Goal: Task Accomplishment & Management: Manage account settings

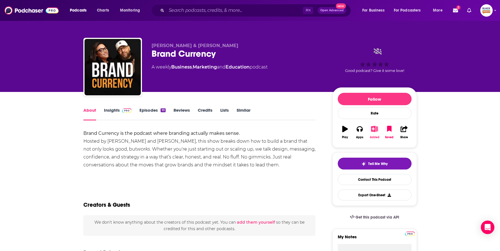
click at [375, 132] on button "Added" at bounding box center [374, 132] width 15 height 20
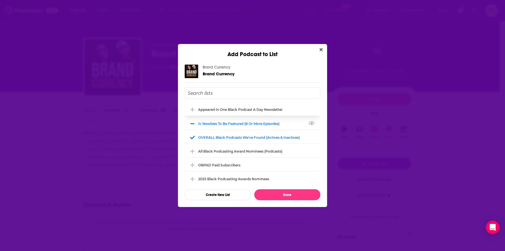
drag, startPoint x: 240, startPoint y: 124, endPoint x: 240, endPoint y: 107, distance: 16.9
click at [240, 124] on div "1c Newbies to be featured (8 or more episodes)" at bounding box center [240, 123] width 85 height 4
click at [240, 107] on div "Appeared in One Black podcast a day newsletter" at bounding box center [242, 109] width 88 height 4
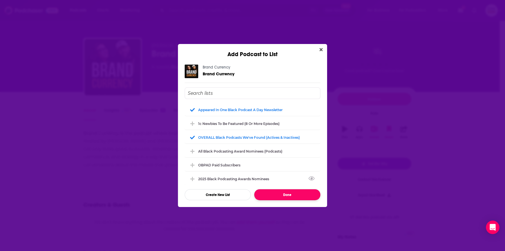
click at [281, 194] on button "Done" at bounding box center [287, 194] width 66 height 11
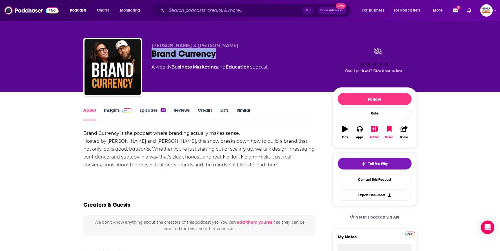
drag, startPoint x: 160, startPoint y: 51, endPoint x: 225, endPoint y: 57, distance: 65.3
click at [225, 57] on div "Charles & Jonsi McGill Brand Currency A weekly Business , Marketing and Educati…" at bounding box center [249, 68] width 333 height 61
copy h1 "Brand Currency"
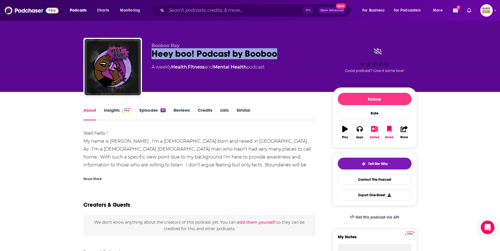
drag, startPoint x: 152, startPoint y: 53, endPoint x: 282, endPoint y: 57, distance: 130.2
click at [282, 57] on div "Heey boo! Podcast by Booboo" at bounding box center [238, 53] width 172 height 11
copy h1 "Heey boo! Podcast by Booboo"
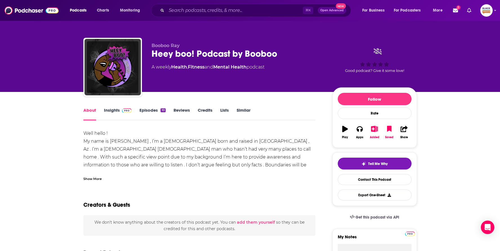
click at [371, 127] on button "Added" at bounding box center [374, 132] width 15 height 20
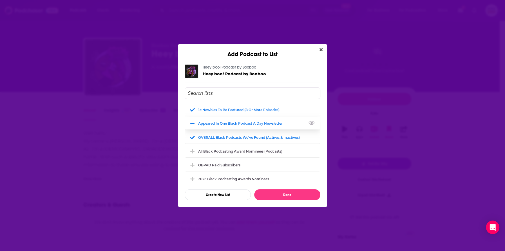
click at [231, 121] on div "Appeared in One Black podcast a day newsletter" at bounding box center [242, 123] width 88 height 4
click at [232, 111] on div "1c Newbies to be featured (8 or more episodes)" at bounding box center [253, 109] width 136 height 12
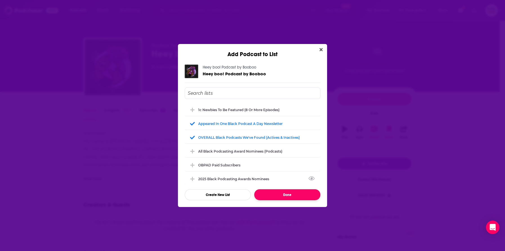
click at [281, 192] on button "Done" at bounding box center [287, 194] width 66 height 11
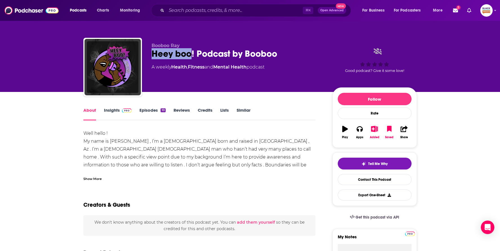
drag, startPoint x: 148, startPoint y: 52, endPoint x: 190, endPoint y: 57, distance: 42.2
click at [190, 57] on div "Booboo Ray Heey boo! Podcast by Booboo A weekly Health , Fitness and Mental Hea…" at bounding box center [249, 68] width 333 height 61
copy h1 "Heey boo"
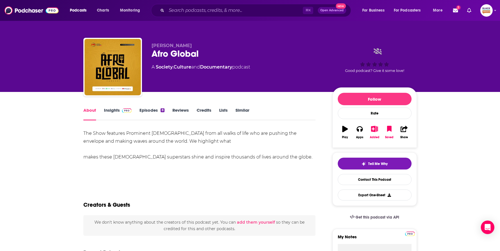
click at [152, 53] on div "Afro Global" at bounding box center [238, 53] width 172 height 11
drag, startPoint x: 152, startPoint y: 53, endPoint x: 211, endPoint y: 54, distance: 60.0
click at [211, 54] on div "Afro Global" at bounding box center [238, 53] width 172 height 11
copy h1 "Afro Global"
click at [373, 131] on icon "button" at bounding box center [374, 129] width 7 height 6
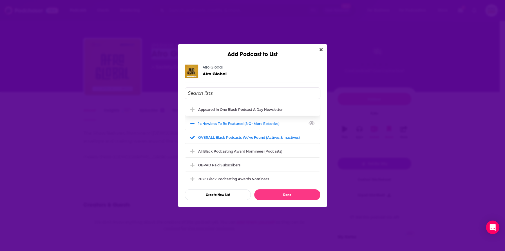
drag, startPoint x: 253, startPoint y: 123, endPoint x: 246, endPoint y: 111, distance: 14.5
click at [252, 123] on div "1c Newbies to be featured (8 or more episodes)" at bounding box center [240, 123] width 85 height 4
click at [245, 111] on div "Appeared in One Black podcast a day newsletter" at bounding box center [242, 109] width 88 height 4
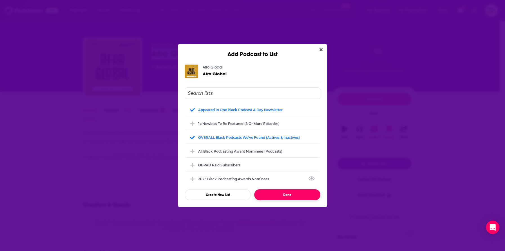
drag, startPoint x: 287, startPoint y: 193, endPoint x: 252, endPoint y: 156, distance: 51.2
click at [287, 193] on button "Done" at bounding box center [287, 194] width 66 height 11
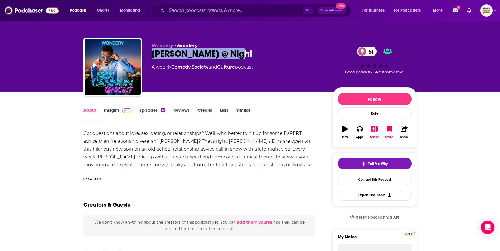
drag, startPoint x: 153, startPoint y: 52, endPoint x: 266, endPoint y: 52, distance: 112.9
click at [266, 52] on div "Nick Cannon @ Night 51" at bounding box center [238, 53] width 172 height 11
copy h1 "Nick Cannon @ Night"
click at [294, 109] on div "About Insights Episodes 12 Reviews Credits Lists Similar" at bounding box center [199, 113] width 232 height 14
click at [375, 130] on icon "button" at bounding box center [374, 129] width 7 height 6
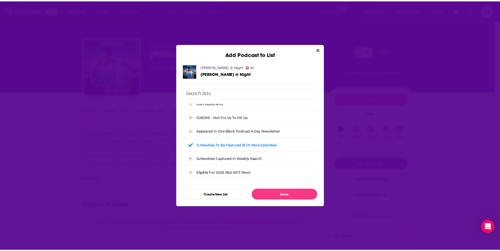
scroll to position [66, 0]
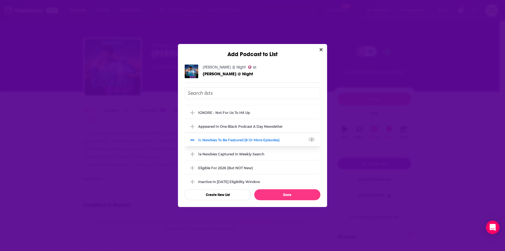
click at [278, 138] on div "1c Newbies to be featured (8 or more episodes)" at bounding box center [240, 140] width 85 height 4
click at [279, 124] on div "Appeared in One Black podcast a day newsletter" at bounding box center [242, 126] width 88 height 4
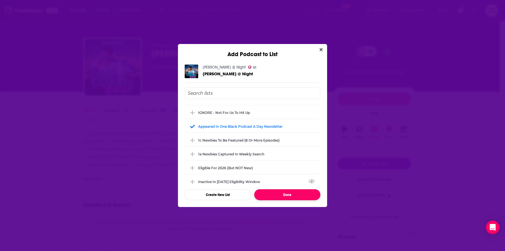
click at [289, 191] on button "Done" at bounding box center [287, 194] width 66 height 11
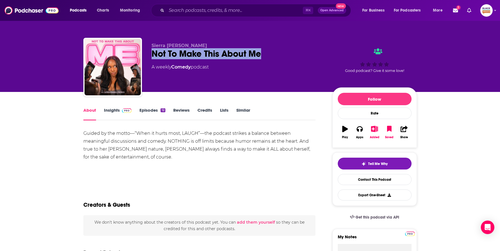
drag, startPoint x: 149, startPoint y: 55, endPoint x: 269, endPoint y: 54, distance: 120.2
click at [269, 54] on div "Sierra Chanell Patrick Not To Make This About Me A weekly Comedy podcast Good p…" at bounding box center [249, 68] width 333 height 61
copy h1 "Not To Make This About Me"
click at [376, 130] on icon "button" at bounding box center [374, 129] width 7 height 6
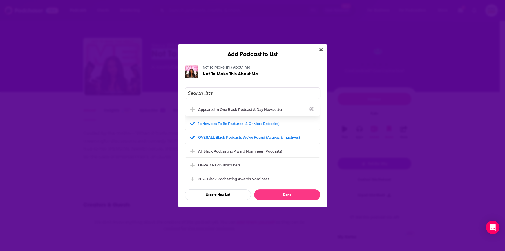
drag, startPoint x: 246, startPoint y: 112, endPoint x: 242, endPoint y: 121, distance: 9.6
click at [246, 112] on div "Appeared in One Black podcast a day newsletter" at bounding box center [253, 109] width 136 height 12
click at [242, 121] on div "1c Newbies to be featured (8 or more episodes)" at bounding box center [240, 123] width 85 height 4
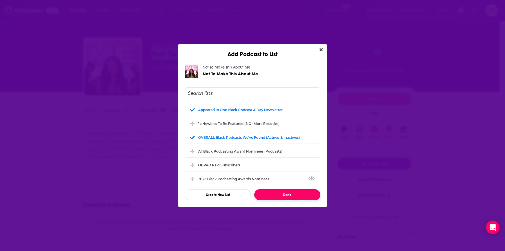
click at [288, 195] on button "Done" at bounding box center [287, 194] width 66 height 11
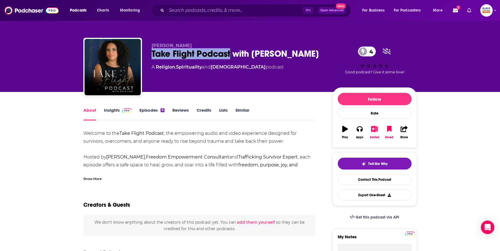
drag, startPoint x: 151, startPoint y: 54, endPoint x: 230, endPoint y: 55, distance: 78.9
click at [230, 55] on div "[PERSON_NAME] Take Flight Podcast with [PERSON_NAME] 4 A Religion , Spiritualit…" at bounding box center [249, 68] width 333 height 61
drag, startPoint x: 99, startPoint y: 173, endPoint x: 104, endPoint y: 171, distance: 5.7
click at [99, 173] on div "Show More" at bounding box center [199, 176] width 232 height 10
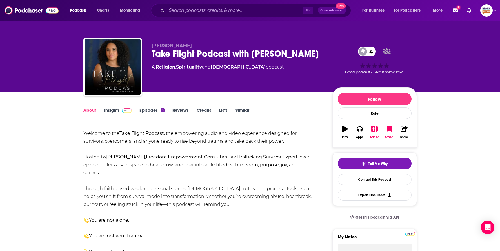
click at [371, 132] on button "Added" at bounding box center [374, 132] width 15 height 20
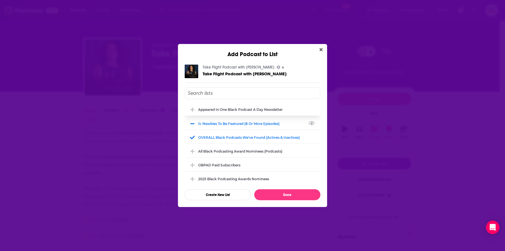
drag, startPoint x: 265, startPoint y: 125, endPoint x: 262, endPoint y: 114, distance: 11.3
click at [265, 125] on div "1c Newbies to be featured (8 or more episodes)" at bounding box center [240, 123] width 85 height 4
click at [261, 110] on div "Appeared in One Black podcast a day newsletter" at bounding box center [242, 109] width 88 height 4
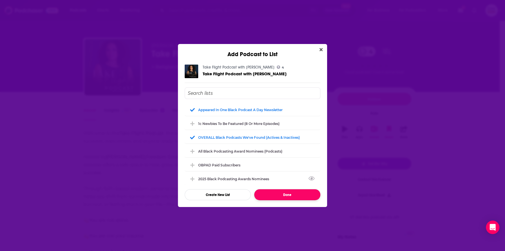
click at [291, 193] on button "Done" at bounding box center [287, 194] width 66 height 11
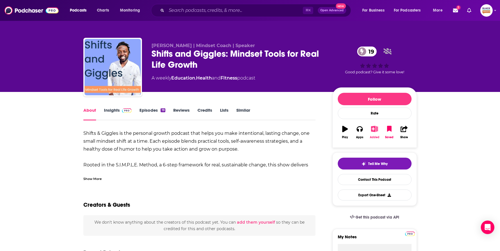
click at [373, 129] on icon "button" at bounding box center [374, 129] width 7 height 6
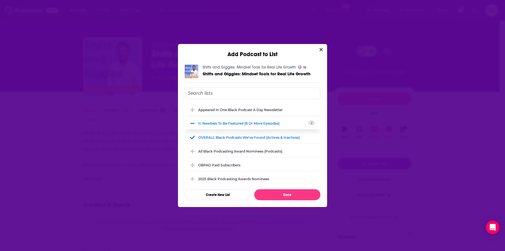
click at [259, 126] on div "1c Newbies to be featured (8 or more episodes)" at bounding box center [253, 123] width 136 height 12
click at [255, 111] on div "Appeared in One Black podcast a day newsletter" at bounding box center [242, 109] width 88 height 4
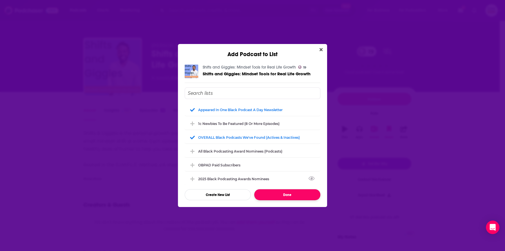
click at [285, 193] on button "Done" at bounding box center [287, 194] width 66 height 11
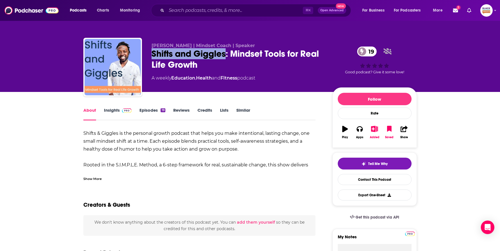
drag, startPoint x: 224, startPoint y: 54, endPoint x: 152, endPoint y: 49, distance: 71.7
click at [152, 49] on div "Shifts and Giggles: Mindset Tools for Real Life Growth 19" at bounding box center [238, 59] width 172 height 22
copy h1 "Shifts and Giggles"
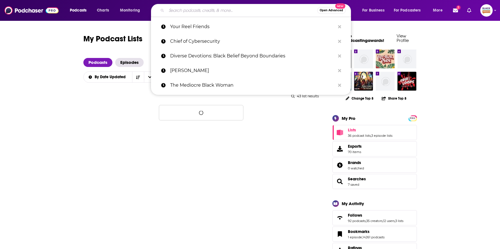
click at [179, 11] on input "Search podcasts, credits, & more..." at bounding box center [241, 10] width 151 height 9
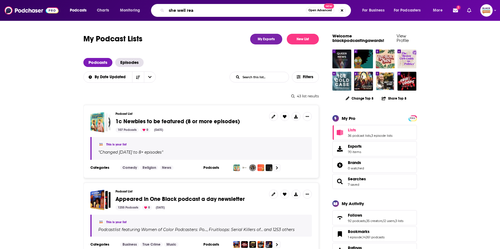
type input "she well read"
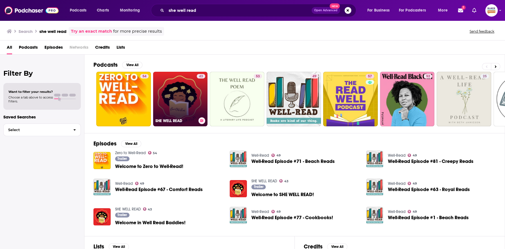
click at [179, 97] on link "43 SHE WELL READ" at bounding box center [180, 99] width 55 height 55
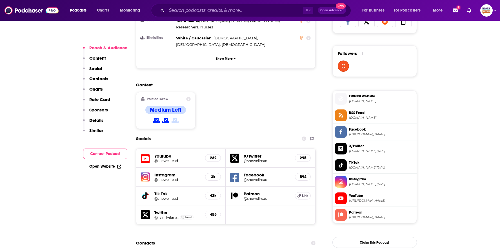
scroll to position [407, 0]
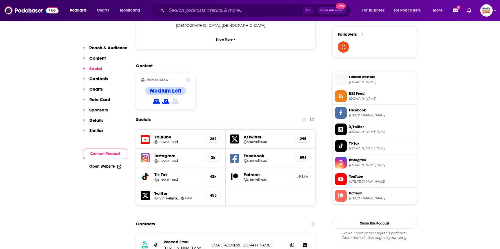
click at [167, 159] on h5 "@shewellread" at bounding box center [177, 161] width 46 height 4
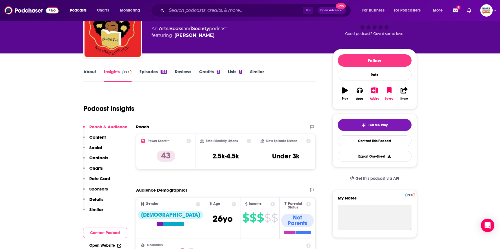
scroll to position [0, 0]
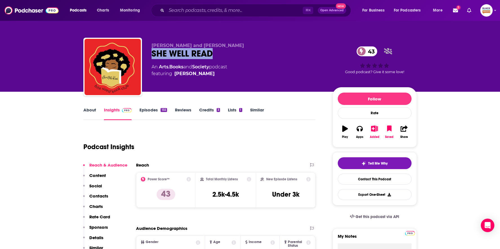
drag, startPoint x: 218, startPoint y: 57, endPoint x: 148, endPoint y: 55, distance: 70.1
click at [148, 55] on div "Alana Baumann and Samra Michael SHE WELL READ 43 An Arts , Books and Society po…" at bounding box center [249, 68] width 333 height 61
copy h2 "SHE WELL READ"
click at [97, 108] on div "About" at bounding box center [93, 113] width 21 height 13
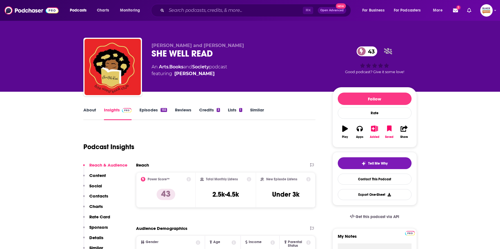
click at [94, 108] on link "About" at bounding box center [89, 113] width 13 height 13
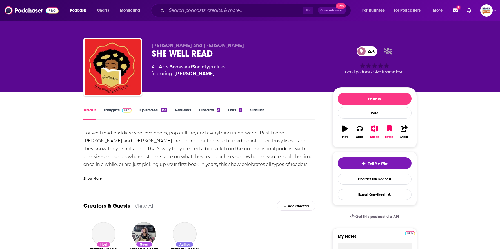
click at [99, 179] on div "Show More" at bounding box center [92, 177] width 18 height 5
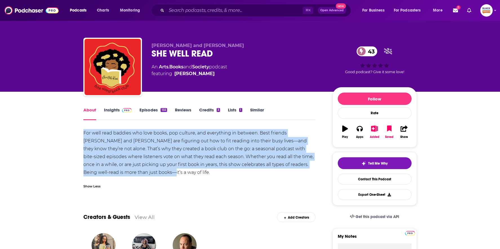
drag, startPoint x: 143, startPoint y: 173, endPoint x: 84, endPoint y: 135, distance: 70.5
click at [84, 135] on div "For well read baddies who love books, pop culture, and everything in between. B…" at bounding box center [199, 152] width 232 height 47
copy div "For well read baddies who love books, pop culture, and everything in between. B…"
click at [372, 128] on icon "button" at bounding box center [374, 129] width 7 height 6
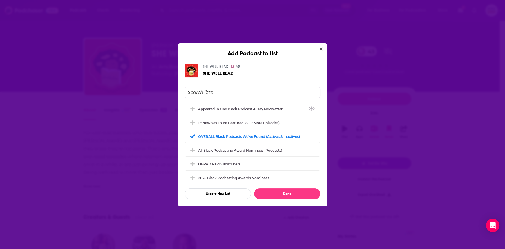
click at [269, 100] on div "Appeared in One Black podcast a day newsletter 1c Newbies to be featured (8 or …" at bounding box center [253, 143] width 136 height 113
click at [266, 95] on input "Add Podcast To List" at bounding box center [253, 93] width 136 height 12
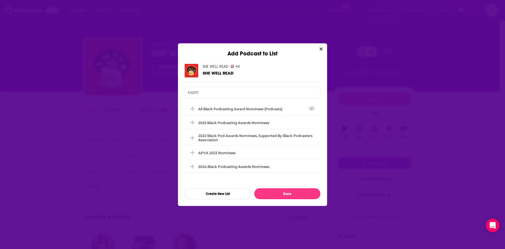
type input "nom"
drag, startPoint x: 230, startPoint y: 72, endPoint x: 201, endPoint y: 73, distance: 29.3
click at [201, 73] on div "SHE WELL READ 43 SHE WELL READ" at bounding box center [253, 71] width 136 height 14
copy span "SHE WELL READ"
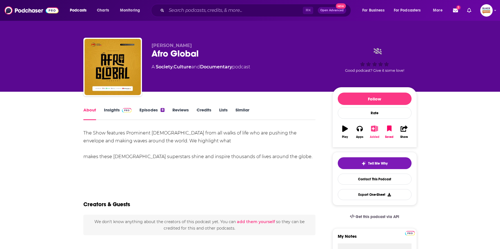
click at [372, 129] on icon "button" at bounding box center [374, 129] width 7 height 6
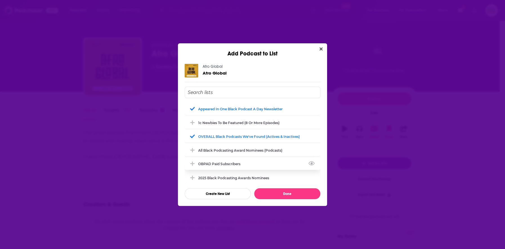
click at [239, 163] on div "OBPAD paid subscribers" at bounding box center [221, 164] width 46 height 4
click at [279, 192] on button "Done" at bounding box center [287, 193] width 66 height 11
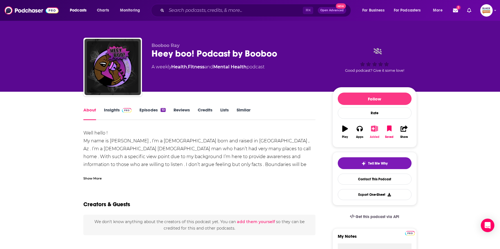
click at [376, 130] on icon "button" at bounding box center [374, 129] width 7 height 6
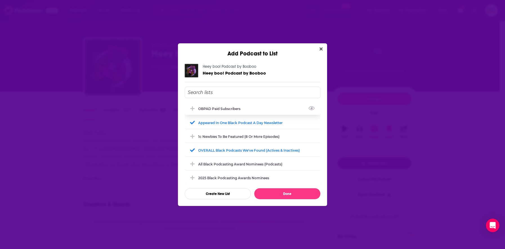
click at [232, 110] on div "OBPAD paid subscribers" at bounding box center [253, 109] width 136 height 12
click at [298, 194] on button "Done" at bounding box center [287, 193] width 66 height 11
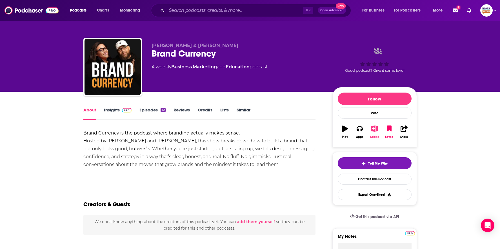
click at [374, 129] on icon "button" at bounding box center [374, 129] width 7 height 6
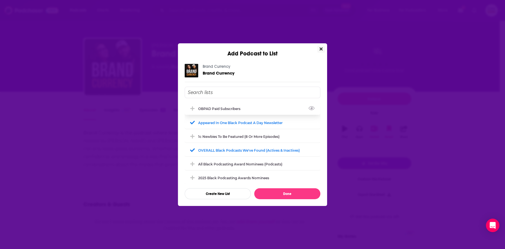
click at [248, 113] on div "OBPAD paid subscribers" at bounding box center [253, 109] width 136 height 12
click at [297, 192] on button "Done" at bounding box center [287, 193] width 66 height 11
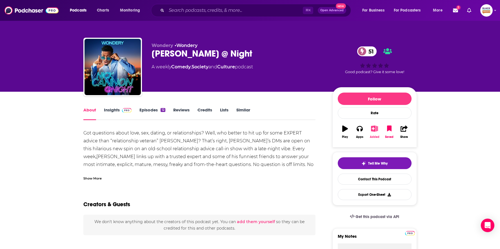
click at [376, 127] on icon "button" at bounding box center [374, 129] width 7 height 6
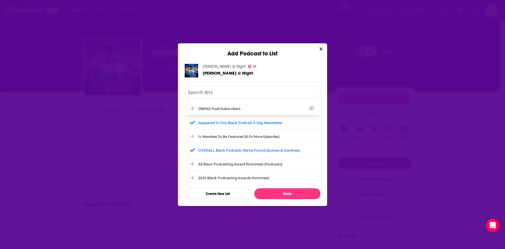
click at [222, 107] on div "OBPAD paid subscribers" at bounding box center [221, 109] width 46 height 4
click at [281, 191] on button "Done" at bounding box center [287, 193] width 66 height 11
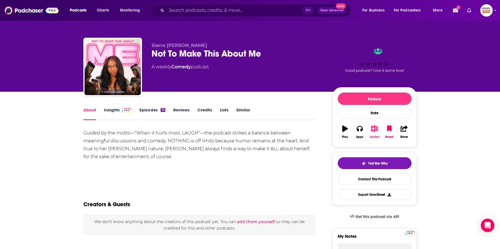
click at [374, 129] on icon "button" at bounding box center [374, 129] width 7 height 6
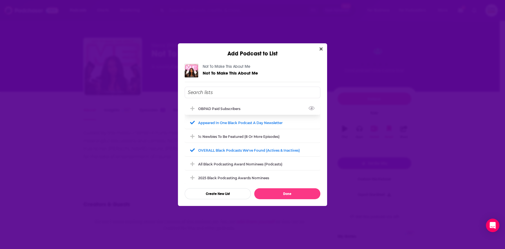
click at [245, 108] on div "OBPAD paid subscribers" at bounding box center [253, 109] width 136 height 12
click at [296, 195] on button "Done" at bounding box center [287, 193] width 66 height 11
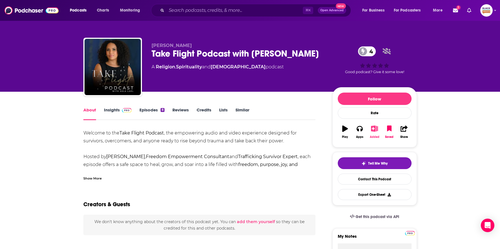
click at [375, 130] on icon "button" at bounding box center [374, 129] width 7 height 6
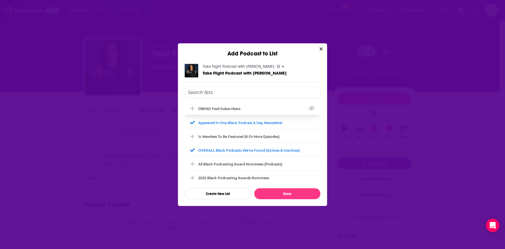
click at [223, 104] on div "OBPAD paid subscribers" at bounding box center [253, 109] width 136 height 12
click at [293, 191] on button "Done" at bounding box center [287, 193] width 66 height 11
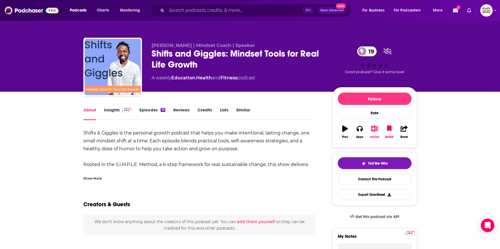
click at [373, 132] on button "Added" at bounding box center [374, 132] width 15 height 20
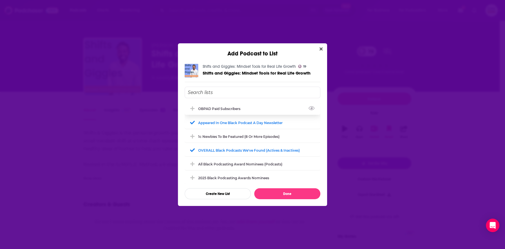
click at [246, 112] on div "OBPAD paid subscribers" at bounding box center [253, 109] width 136 height 12
click at [295, 194] on button "Done" at bounding box center [287, 193] width 66 height 11
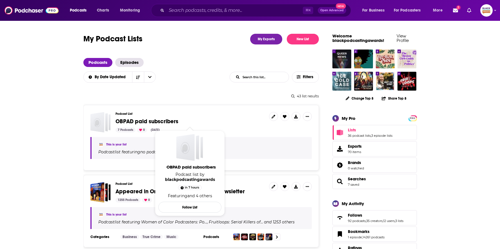
click at [168, 123] on span "OBPAD paid subscribers" at bounding box center [146, 121] width 63 height 7
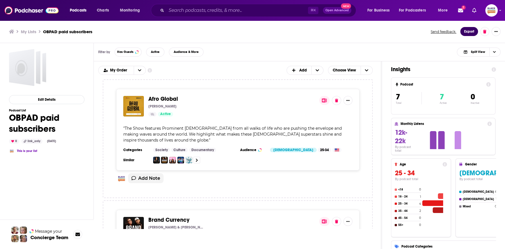
click at [469, 32] on button "Export" at bounding box center [469, 31] width 18 height 9
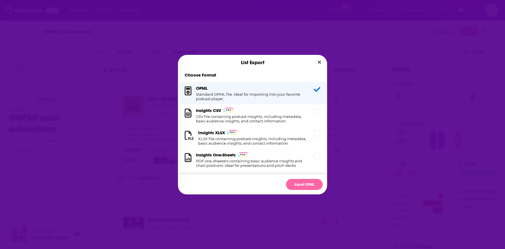
click at [308, 183] on button "Export OPML" at bounding box center [304, 184] width 37 height 11
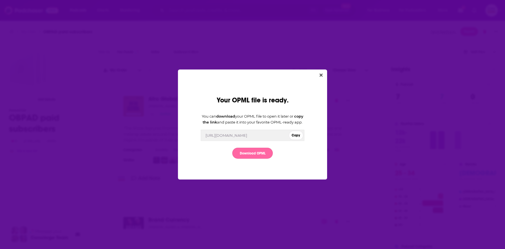
click at [257, 157] on link "Download OPML" at bounding box center [252, 153] width 41 height 11
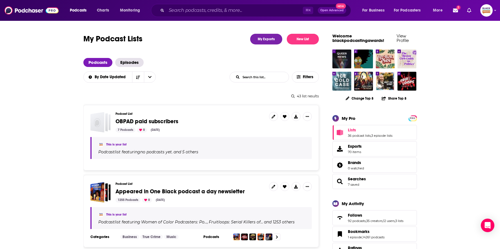
click at [157, 121] on span "OBPAD paid subscribers" at bounding box center [146, 121] width 63 height 7
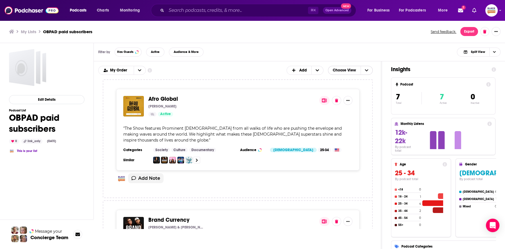
click at [357, 69] on span "Choose View" at bounding box center [344, 71] width 32 height 10
click at [350, 89] on span "Table" at bounding box center [354, 89] width 29 height 3
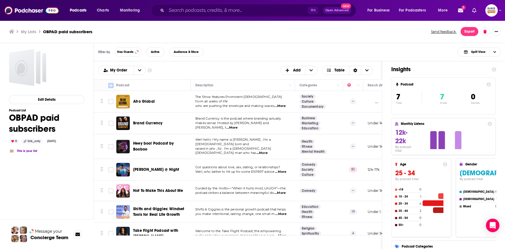
click at [112, 84] on input "Toggle select all" at bounding box center [110, 85] width 5 height 5
checkbox input "true"
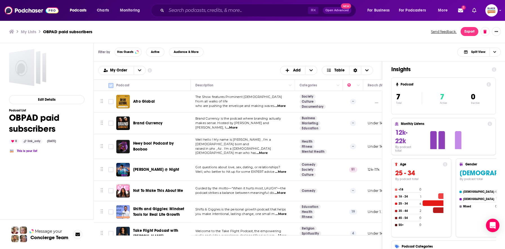
checkbox input "true"
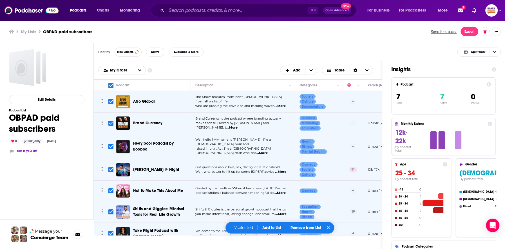
click at [269, 227] on button "Add to List" at bounding box center [272, 228] width 28 height 5
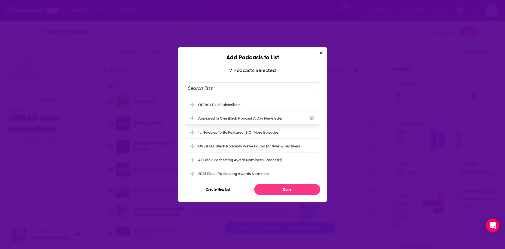
click at [250, 120] on div "Appeared in One Black podcast a day newsletter" at bounding box center [242, 118] width 88 height 4
click at [237, 146] on div "OVERALL Black podcasts we've found (actives & inactives)" at bounding box center [250, 146] width 105 height 4
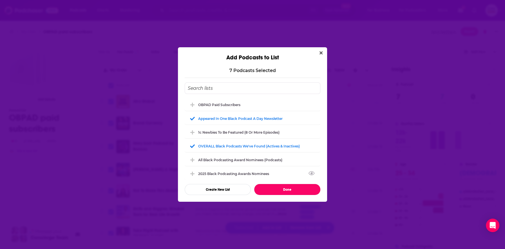
drag, startPoint x: 280, startPoint y: 190, endPoint x: 302, endPoint y: 203, distance: 25.5
click at [281, 190] on button "Done" at bounding box center [287, 189] width 66 height 11
checkbox input "false"
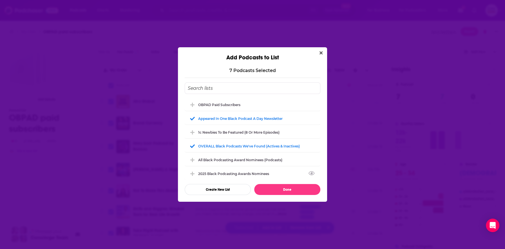
checkbox input "false"
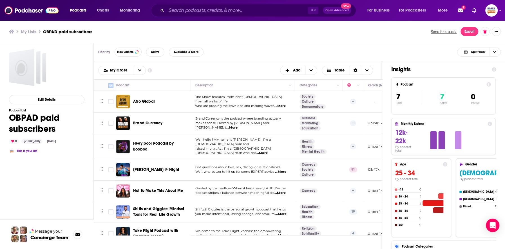
click at [112, 84] on input "Toggle select all" at bounding box center [110, 85] width 5 height 5
checkbox input "true"
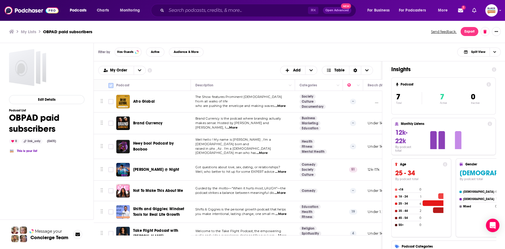
checkbox input "true"
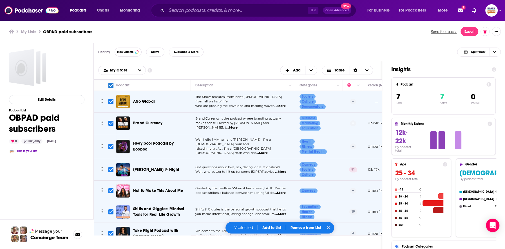
click at [305, 228] on p "Remove from List" at bounding box center [306, 228] width 30 height 5
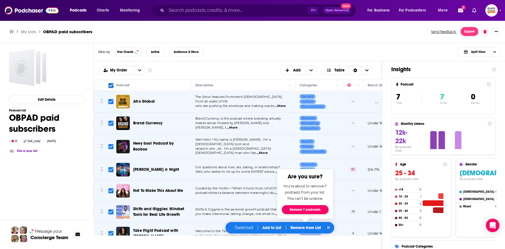
click at [305, 210] on button "Remove 7 podcasts" at bounding box center [305, 209] width 47 height 9
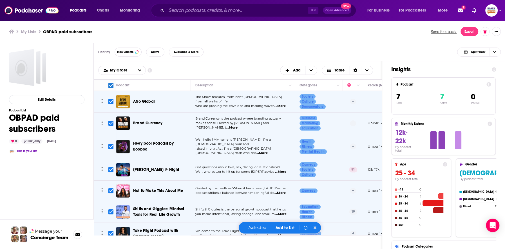
checkbox input "false"
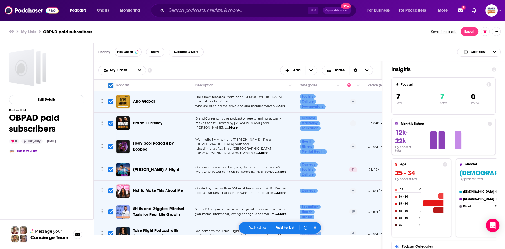
checkbox input "false"
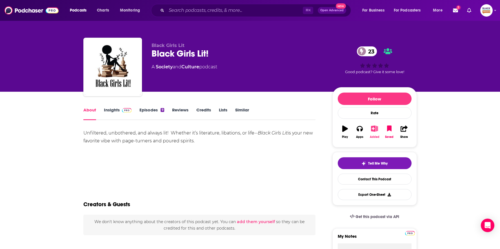
click at [372, 128] on icon "button" at bounding box center [374, 129] width 7 height 6
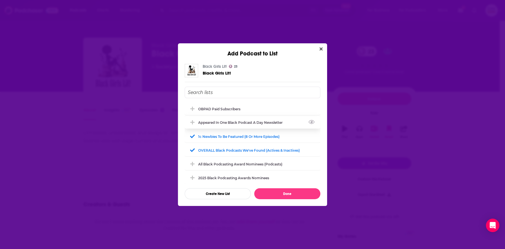
click at [225, 124] on div "Appeared in One Black podcast a day newsletter" at bounding box center [242, 123] width 88 height 4
click at [224, 135] on div "1c Newbies to be featured (8 or more episodes)" at bounding box center [240, 136] width 85 height 4
click at [228, 110] on div "OBPAD paid subscribers" at bounding box center [219, 109] width 42 height 4
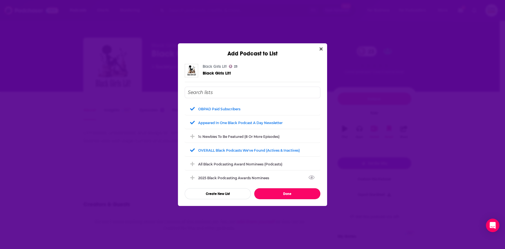
click at [290, 190] on button "Done" at bounding box center [287, 193] width 66 height 11
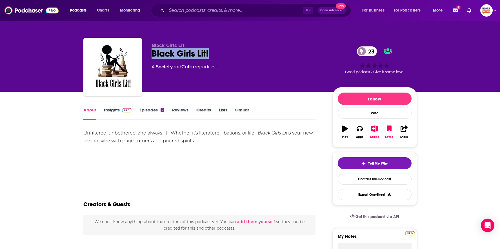
drag, startPoint x: 147, startPoint y: 50, endPoint x: 217, endPoint y: 53, distance: 69.9
click at [216, 53] on div "Black Girls Lit Black Girls Lit! 23 A Society and Culture podcast 23 Good podca…" at bounding box center [249, 68] width 333 height 61
copy h1 "Black Girls Lit!"
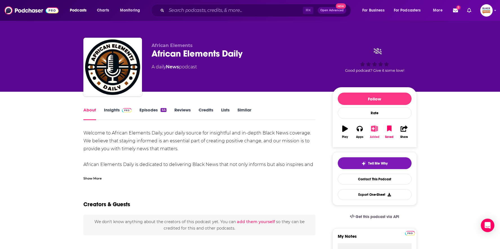
click at [373, 130] on icon "button" at bounding box center [374, 129] width 7 height 6
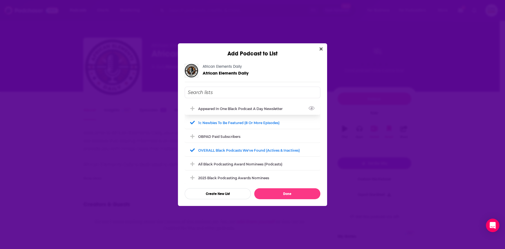
click at [238, 111] on div "Appeared in One Black podcast a day newsletter" at bounding box center [253, 109] width 136 height 12
drag, startPoint x: 224, startPoint y: 137, endPoint x: 218, endPoint y: 123, distance: 15.6
click at [222, 135] on div "OBPAD paid subscribers" at bounding box center [221, 137] width 46 height 4
click at [218, 119] on div "1c Newbies to be featured (8 or more episodes)" at bounding box center [253, 122] width 136 height 12
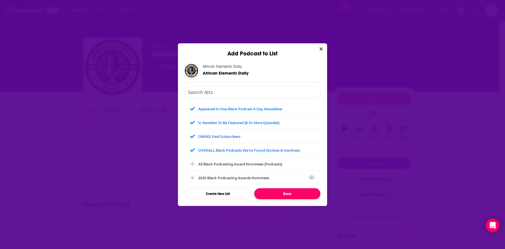
click at [286, 191] on button "Done" at bounding box center [287, 193] width 66 height 11
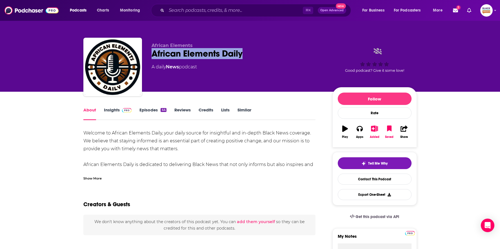
drag, startPoint x: 150, startPoint y: 56, endPoint x: 259, endPoint y: 56, distance: 108.4
click at [259, 56] on div "African Elements African Elements Daily A daily News podcast Good podcast? Give…" at bounding box center [249, 68] width 333 height 61
copy h1 "African Elements Daily"
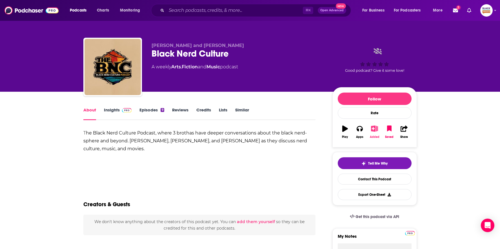
click at [372, 132] on button "Added" at bounding box center [374, 132] width 15 height 20
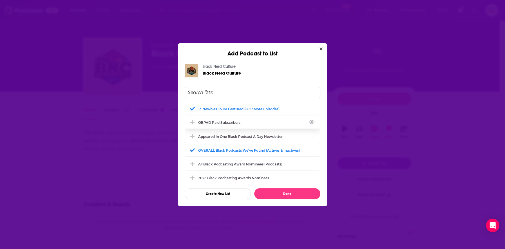
click at [231, 124] on div "OBPAD paid subscribers" at bounding box center [253, 122] width 136 height 12
click at [251, 141] on div "Appeared in One Black podcast a day newsletter" at bounding box center [253, 136] width 136 height 12
click at [251, 110] on div "1c Newbies to be featured (8 or more episodes)" at bounding box center [240, 109] width 85 height 4
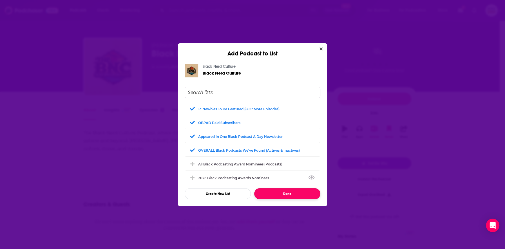
click at [291, 192] on button "Done" at bounding box center [287, 193] width 66 height 11
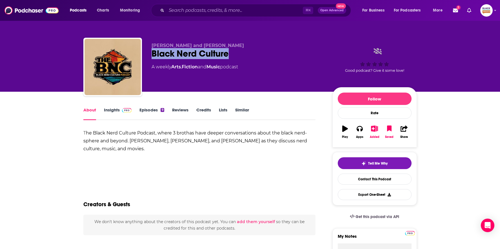
drag, startPoint x: 150, startPoint y: 54, endPoint x: 232, endPoint y: 50, distance: 82.0
click at [232, 50] on div "Vin, Sean and CJ Black Nerd Culture A weekly Arts , Fiction and Music podcast G…" at bounding box center [249, 68] width 333 height 61
copy h1 "Black Nerd Culture"
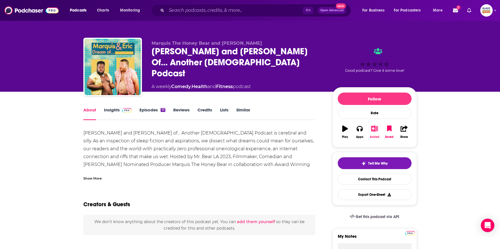
click at [373, 131] on icon "button" at bounding box center [374, 129] width 7 height 6
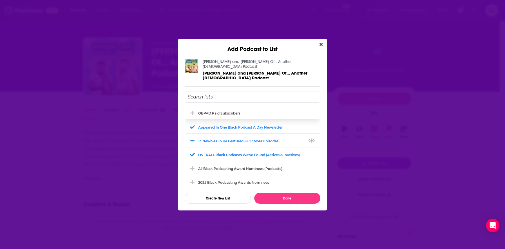
drag, startPoint x: 220, startPoint y: 135, endPoint x: 216, endPoint y: 110, distance: 26.2
click at [219, 135] on div "1c Newbies to be featured (8 or more episodes)" at bounding box center [253, 141] width 136 height 12
click at [215, 107] on div "OBPAD paid subscribers" at bounding box center [253, 113] width 136 height 12
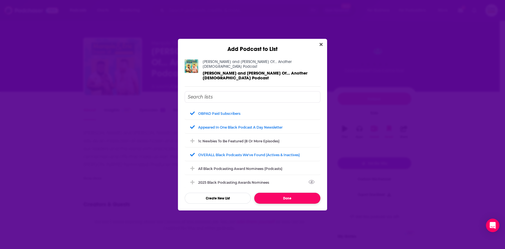
click at [295, 193] on button "Done" at bounding box center [287, 198] width 66 height 11
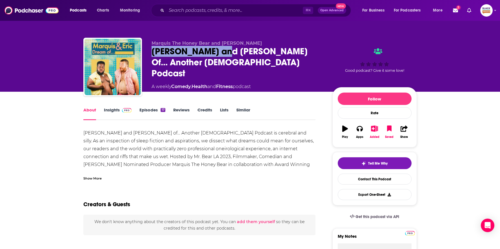
drag, startPoint x: 151, startPoint y: 54, endPoint x: 220, endPoint y: 54, distance: 69.6
click at [220, 54] on div "Marquis The Honey Bear and Eric La Febre Marquis and Eric Dream Of... Another G…" at bounding box center [249, 68] width 333 height 61
copy h1 "Marquis and Eric"
click at [369, 125] on button "Added" at bounding box center [374, 132] width 15 height 20
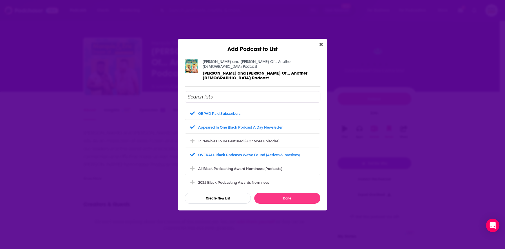
click at [342, 65] on div "Add Podcast to List Marquis and Eric Dream Of... Another Gay Podcast Marquis an…" at bounding box center [252, 124] width 505 height 249
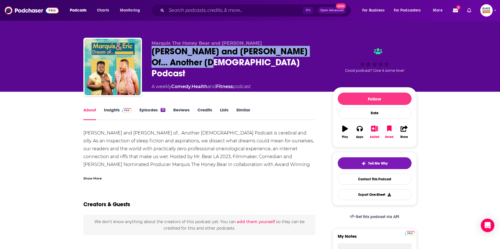
drag, startPoint x: 150, startPoint y: 53, endPoint x: 209, endPoint y: 61, distance: 60.1
click at [209, 61] on div "Marquis The Honey Bear and Eric La Febre Marquis and Eric Dream Of... Another G…" at bounding box center [249, 68] width 333 height 61
copy h1 "[PERSON_NAME] and [PERSON_NAME] Of... Another [DEMOGRAPHIC_DATA] Podcast"
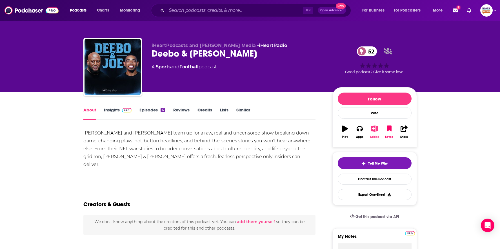
click at [376, 126] on icon "button" at bounding box center [374, 129] width 7 height 6
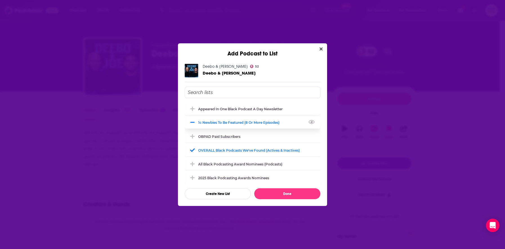
click at [237, 122] on div "1c Newbies to be featured (8 or more episodes)" at bounding box center [240, 123] width 85 height 4
click at [231, 109] on div "Appeared in One Black podcast a day newsletter" at bounding box center [242, 109] width 88 height 4
click at [223, 137] on div "OBPAD paid subscribers" at bounding box center [221, 136] width 46 height 4
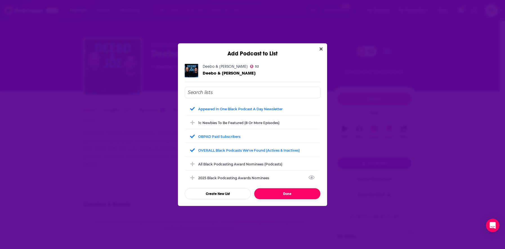
click at [278, 191] on button "Done" at bounding box center [287, 193] width 66 height 11
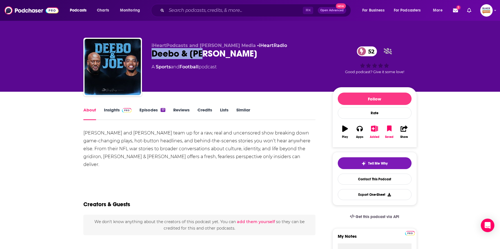
drag, startPoint x: 149, startPoint y: 53, endPoint x: 217, endPoint y: 53, distance: 67.9
click at [217, 53] on div "iHeartPodcasts and Shay Shay Media • iHeartRadio Deebo & Joe 52 A Sports and Fo…" at bounding box center [249, 68] width 333 height 61
copy h1 "Deebo & [PERSON_NAME]"
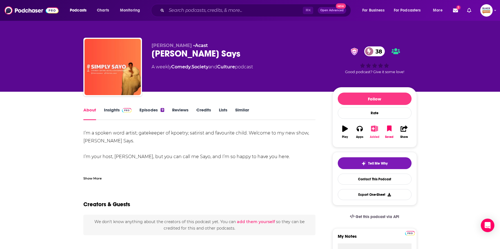
click at [375, 129] on icon "button" at bounding box center [374, 129] width 7 height 6
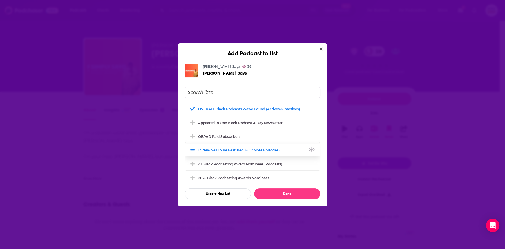
click at [233, 149] on div "1c Newbies to be featured (8 or more episodes)" at bounding box center [240, 150] width 85 height 4
click at [233, 118] on div "Appeared in One Black podcast a day newsletter" at bounding box center [253, 122] width 136 height 12
click at [235, 136] on div "OBPAD paid subscribers" at bounding box center [221, 136] width 46 height 4
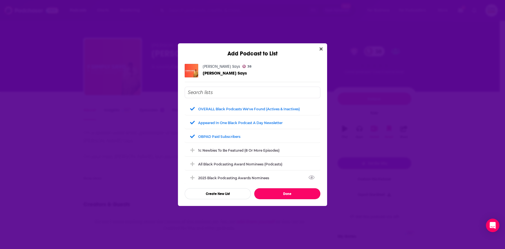
drag, startPoint x: 281, startPoint y: 194, endPoint x: 286, endPoint y: 190, distance: 6.2
click at [281, 194] on button "Done" at bounding box center [287, 193] width 66 height 11
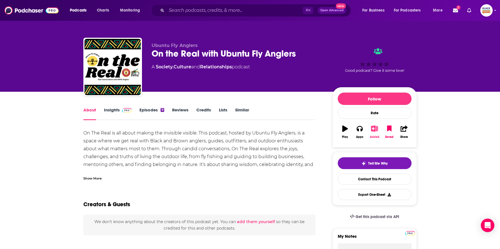
click at [374, 128] on icon "button" at bounding box center [374, 129] width 7 height 6
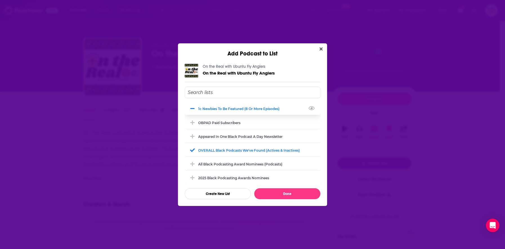
click at [237, 109] on div "1c Newbies to be featured (8 or more episodes)" at bounding box center [240, 109] width 85 height 4
click at [230, 122] on div "OBPAD paid subscribers" at bounding box center [221, 123] width 46 height 4
click at [233, 138] on div "Appeared in One Black podcast a day newsletter" at bounding box center [242, 136] width 88 height 4
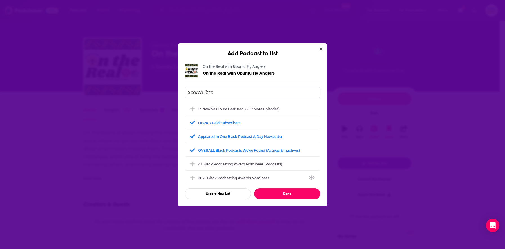
drag, startPoint x: 295, startPoint y: 195, endPoint x: 295, endPoint y: 188, distance: 7.0
click at [295, 195] on button "Done" at bounding box center [287, 193] width 66 height 11
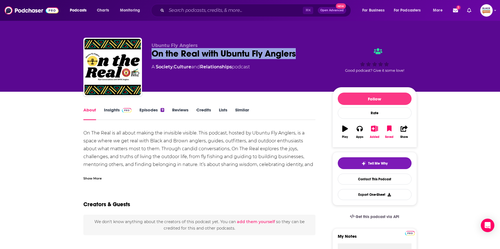
drag, startPoint x: 151, startPoint y: 53, endPoint x: 299, endPoint y: 55, distance: 148.7
click at [299, 55] on div "Ubuntu Fly Anglers On the Real with Ubuntu Fly Anglers A Society , Culture and …" at bounding box center [249, 68] width 333 height 61
copy h1 "On the Real with Ubuntu Fly Anglers"
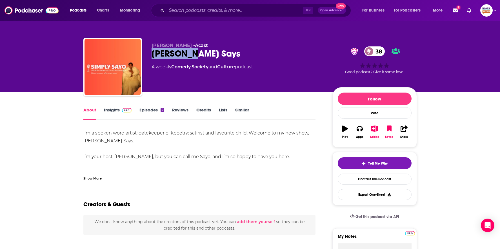
drag, startPoint x: 151, startPoint y: 52, endPoint x: 195, endPoint y: 56, distance: 44.4
click at [195, 56] on div "[PERSON_NAME] • Acast [PERSON_NAME] Says 38 A weekly Comedy , Society and Cultu…" at bounding box center [249, 68] width 333 height 61
copy h1 "[PERSON_NAME] Says"
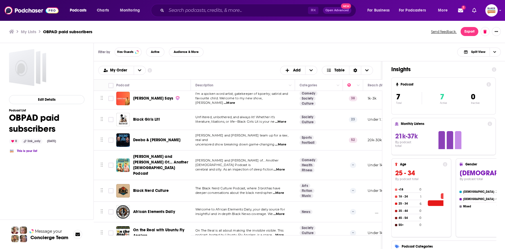
scroll to position [8, 0]
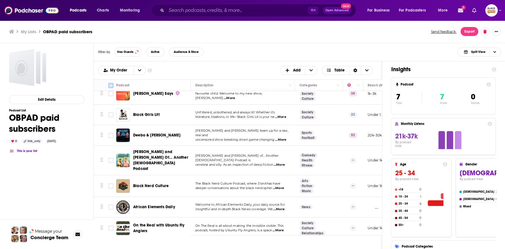
click at [111, 84] on input "Toggle select all" at bounding box center [110, 85] width 5 height 5
checkbox input "true"
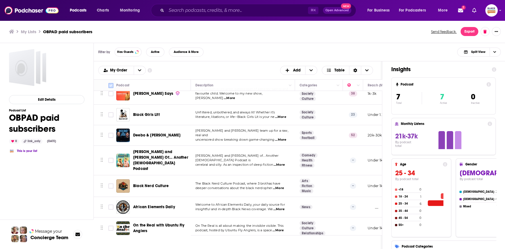
checkbox input "true"
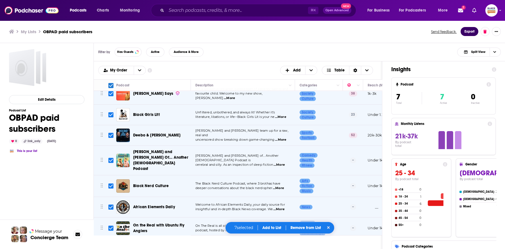
click at [469, 33] on button "Export" at bounding box center [470, 31] width 18 height 9
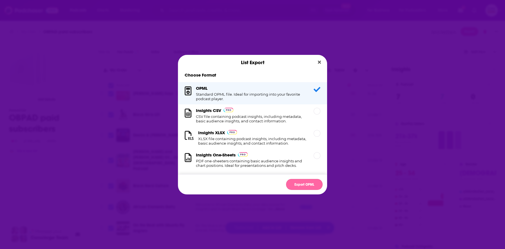
click at [301, 182] on button "Export OPML" at bounding box center [304, 184] width 37 height 11
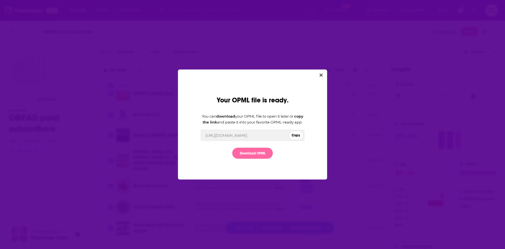
click at [255, 154] on link "Download OPML" at bounding box center [252, 153] width 41 height 11
click at [320, 73] on icon "Close" at bounding box center [321, 74] width 3 height 3
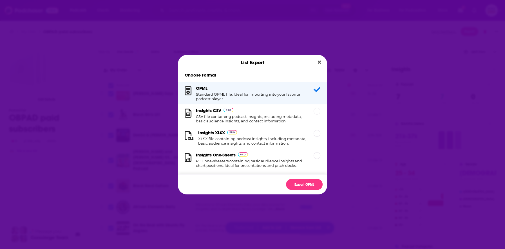
click at [321, 62] on button "Close" at bounding box center [320, 62] width 8 height 7
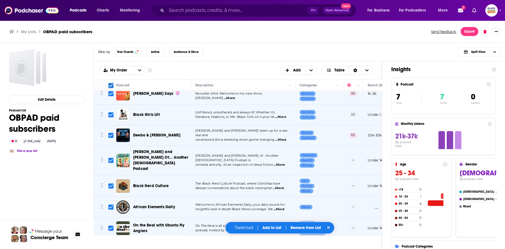
click at [273, 228] on button "Add to List" at bounding box center [272, 228] width 28 height 5
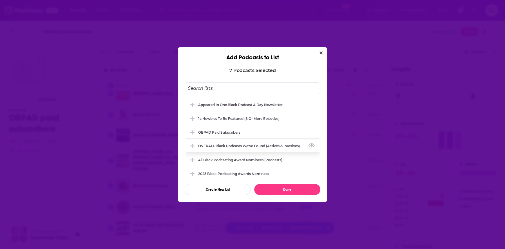
click at [230, 148] on div "OVERALL Black podcasts we've found (actives & inactives)" at bounding box center [253, 146] width 136 height 12
click at [244, 105] on div "Appeared in One Black podcast a day newsletter" at bounding box center [242, 105] width 88 height 4
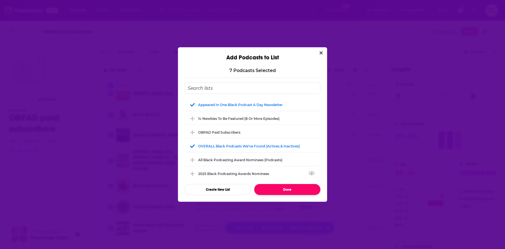
click at [286, 190] on button "Done" at bounding box center [287, 189] width 66 height 11
checkbox input "false"
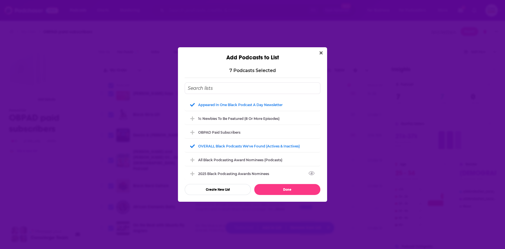
checkbox input "false"
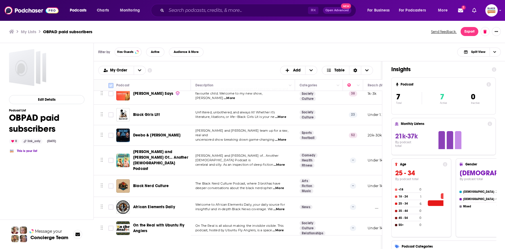
click at [110, 85] on input "Toggle select all" at bounding box center [110, 85] width 5 height 5
checkbox input "true"
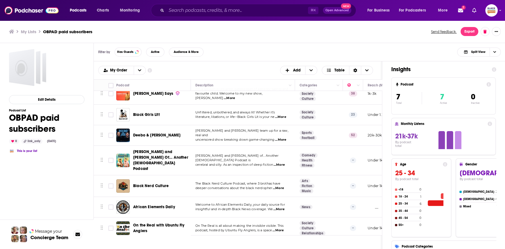
checkbox input "true"
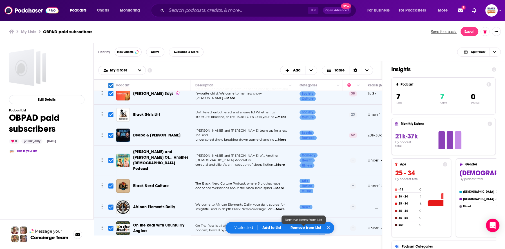
click at [309, 228] on p "Remove from List" at bounding box center [306, 228] width 30 height 5
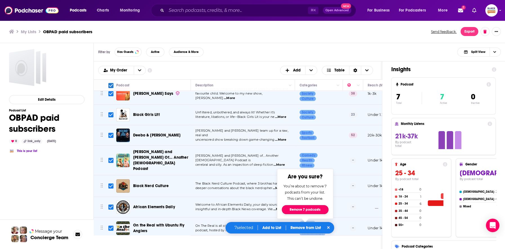
click at [309, 210] on button "Remove 7 podcasts" at bounding box center [305, 209] width 47 height 9
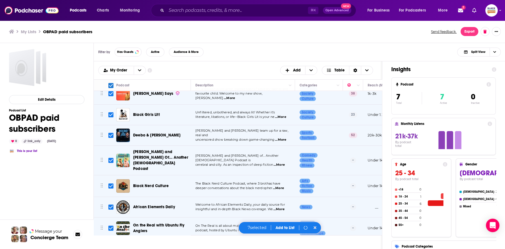
checkbox input "false"
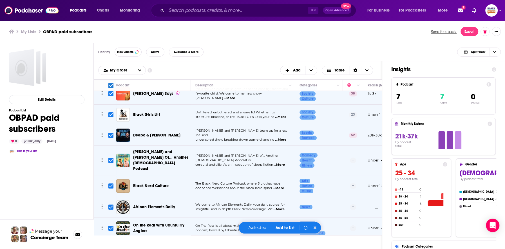
checkbox input "false"
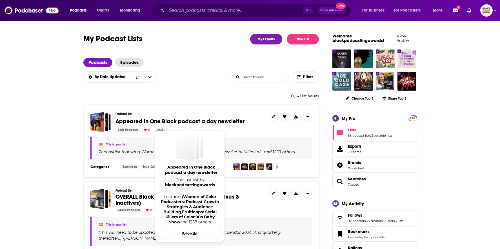
click at [223, 123] on span "Appeared in One Black podcast a day newsletter" at bounding box center [179, 121] width 129 height 7
